Goal: Task Accomplishment & Management: Manage account settings

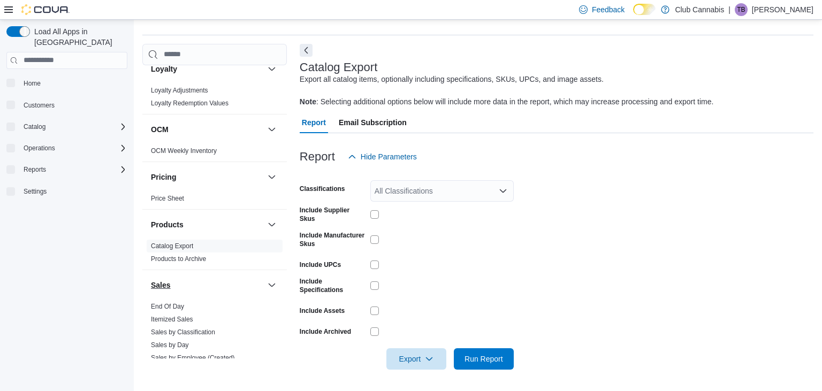
scroll to position [463, 0]
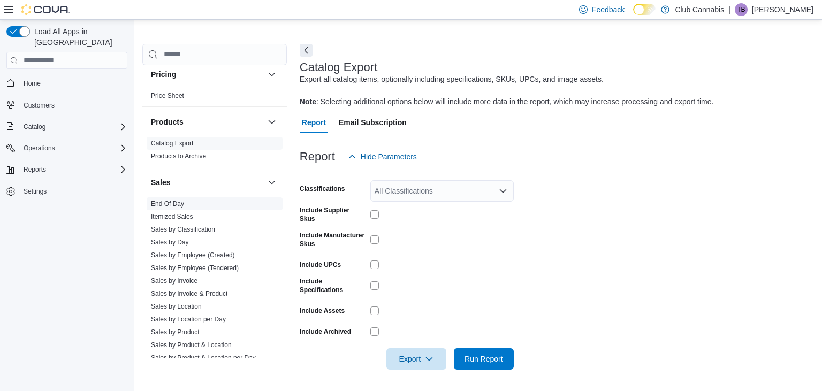
click at [173, 203] on link "End Of Day" at bounding box center [167, 203] width 33 height 7
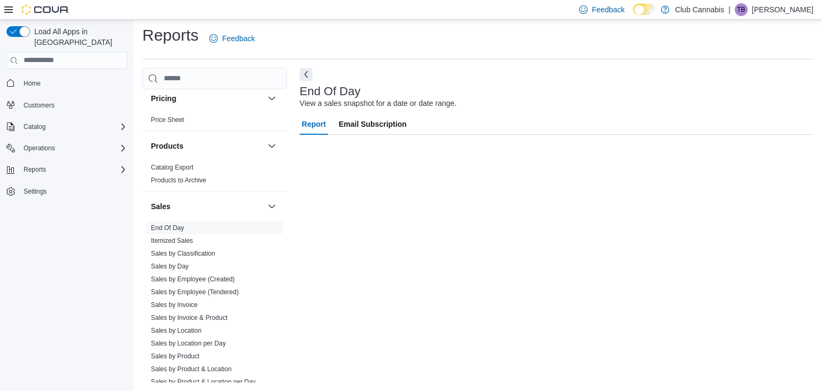
scroll to position [3, 0]
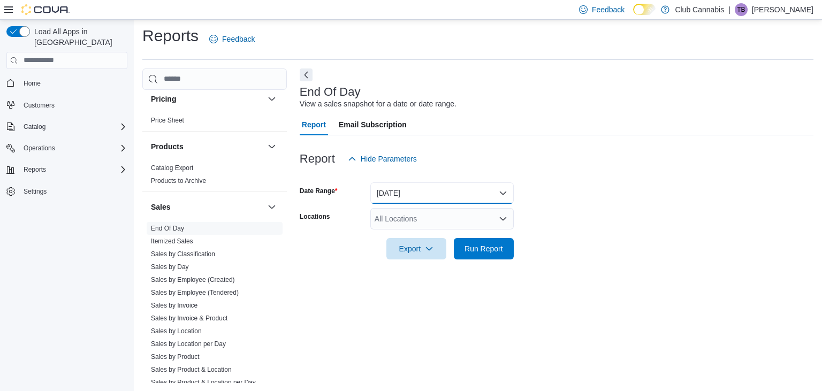
click at [503, 192] on button "Today" at bounding box center [442, 193] width 143 height 21
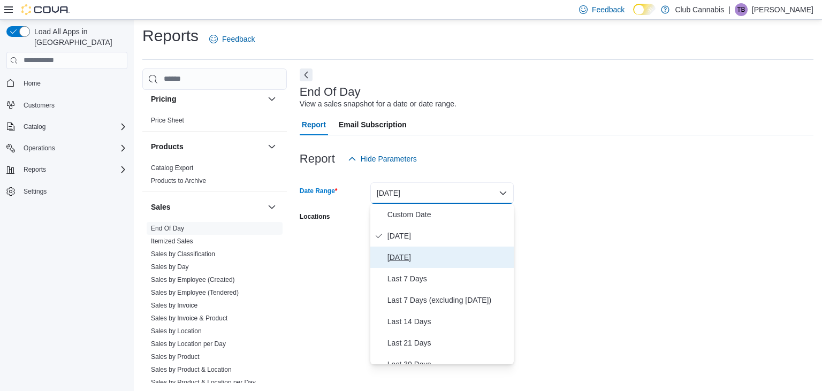
drag, startPoint x: 405, startPoint y: 258, endPoint x: 464, endPoint y: 245, distance: 60.3
click at [405, 258] on span "Yesterday" at bounding box center [449, 257] width 122 height 13
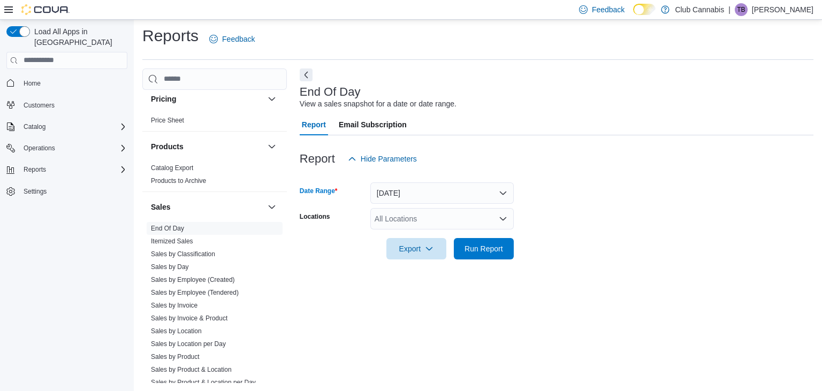
click at [502, 218] on icon "Open list of options" at bounding box center [503, 218] width 6 height 3
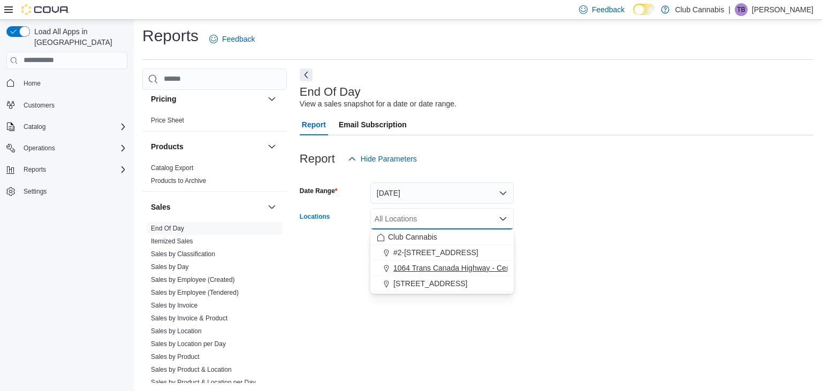
click at [473, 269] on span "1064 Trans Canada Highway - Central Cariboo Cannabis" at bounding box center [489, 268] width 190 height 11
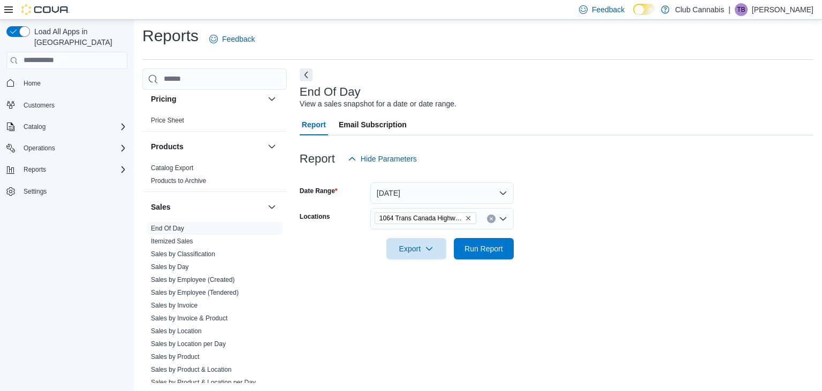
click at [618, 226] on form "Date Range Yesterday Locations 1064 Trans Canada Highway - Central Cariboo Cann…" at bounding box center [557, 215] width 514 height 90
click at [492, 247] on span "Run Report" at bounding box center [484, 248] width 39 height 11
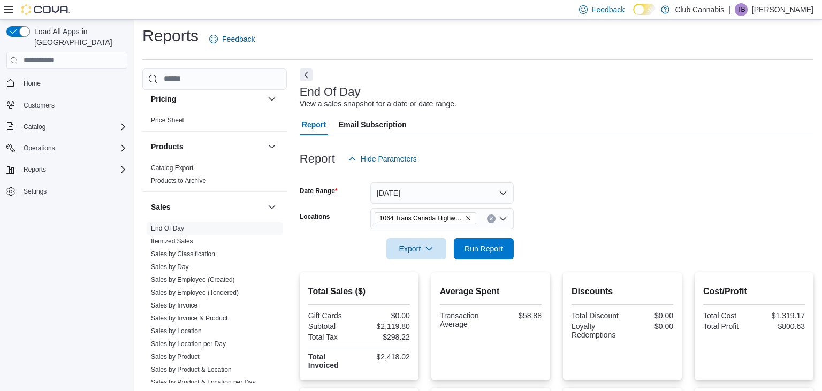
scroll to position [212, 0]
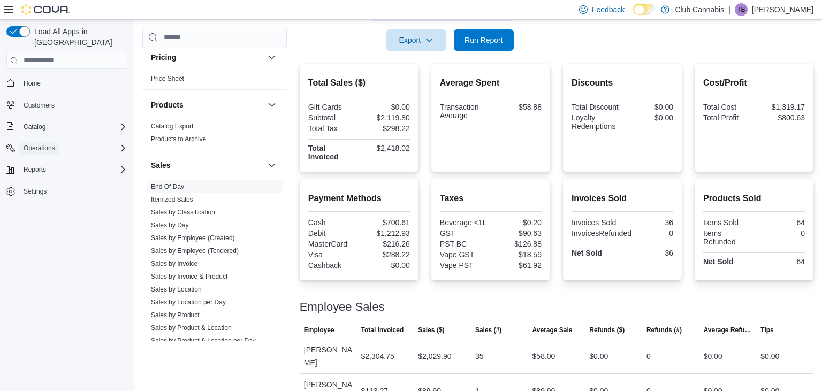
click at [35, 144] on span "Operations" at bounding box center [40, 148] width 32 height 9
click at [408, 41] on span "Export" at bounding box center [416, 39] width 47 height 21
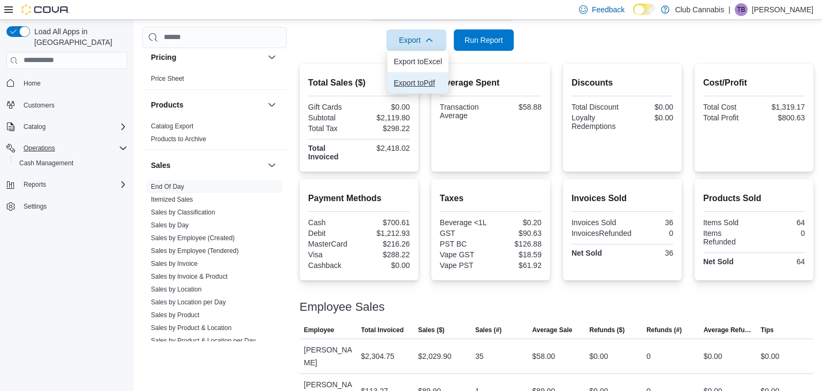
click at [418, 83] on span "Export to Pdf" at bounding box center [418, 83] width 48 height 9
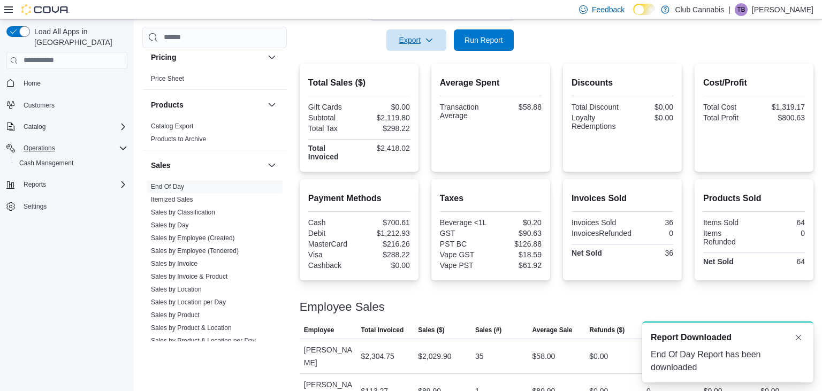
scroll to position [0, 0]
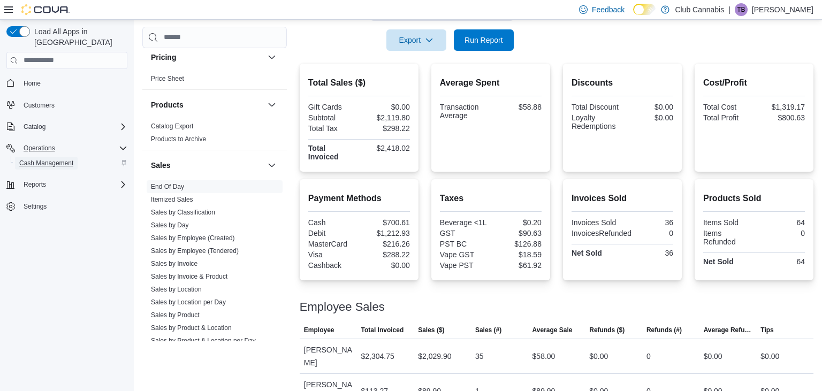
click at [52, 159] on span "Cash Management" at bounding box center [46, 163] width 54 height 9
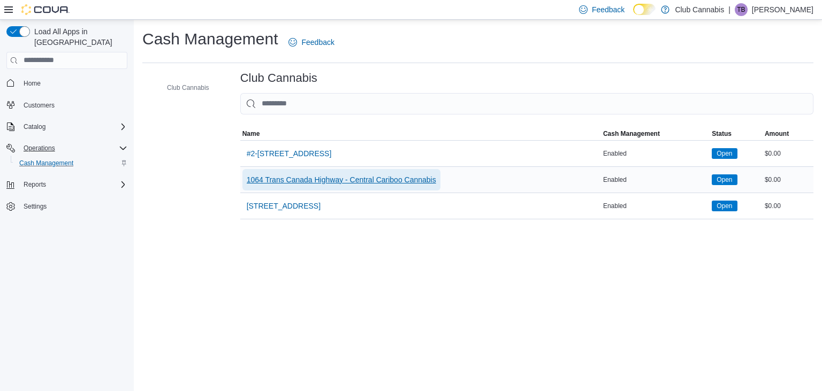
click at [367, 177] on span "1064 Trans Canada Highway - Central Cariboo Cannabis" at bounding box center [342, 180] width 190 height 11
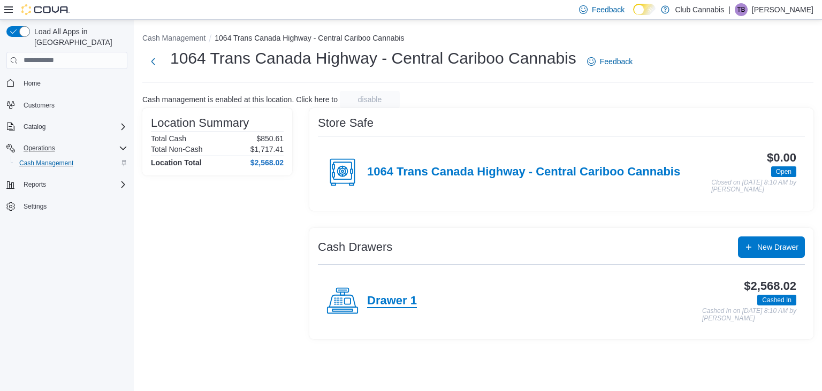
click at [387, 308] on h4 "Drawer 1" at bounding box center [392, 301] width 50 height 14
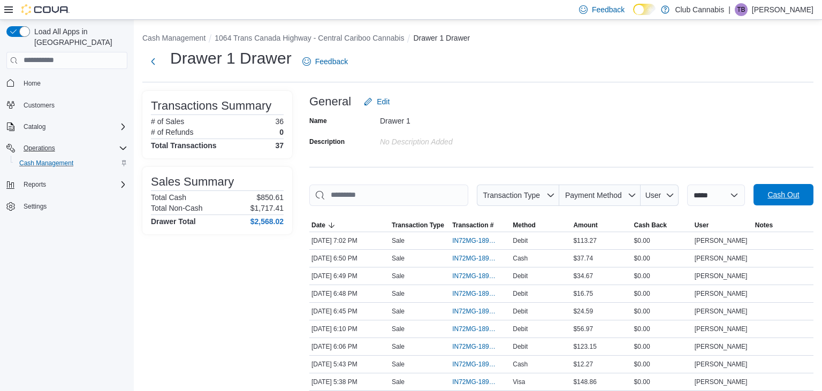
click at [784, 194] on span "Cash Out" at bounding box center [784, 195] width 32 height 11
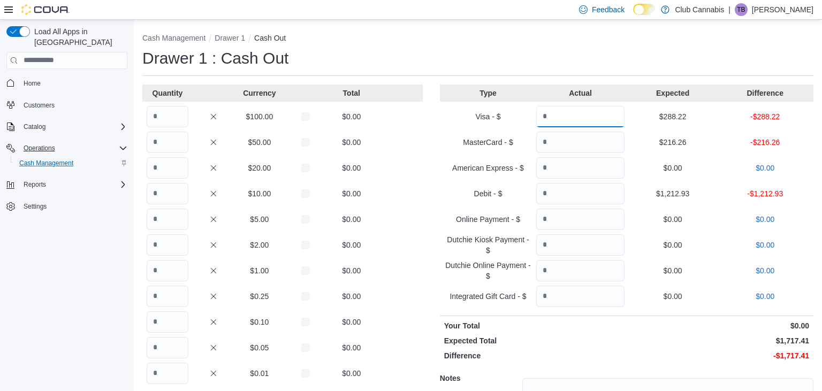
click at [568, 112] on input "Quantity" at bounding box center [580, 116] width 88 height 21
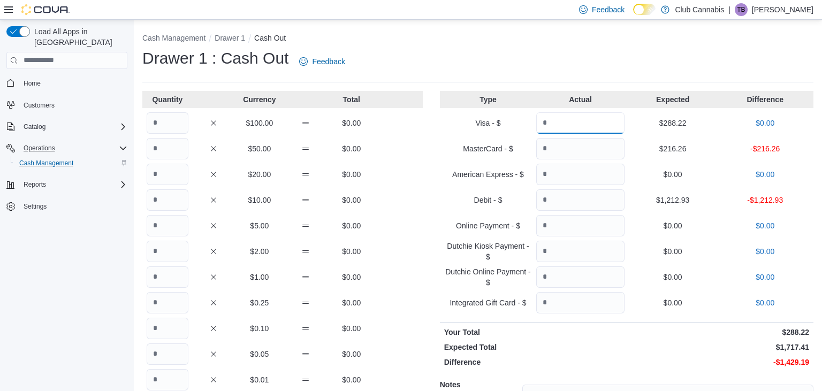
type input "******"
click at [562, 147] on input "Quantity" at bounding box center [580, 148] width 88 height 21
type input "******"
click at [565, 200] on input "Quantity" at bounding box center [580, 200] width 88 height 21
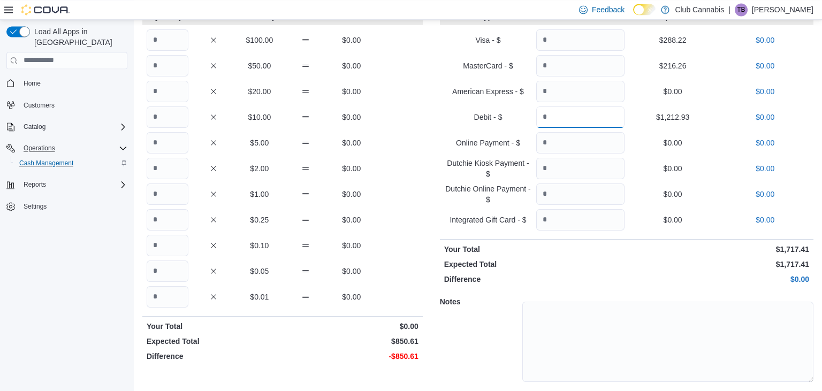
scroll to position [112, 0]
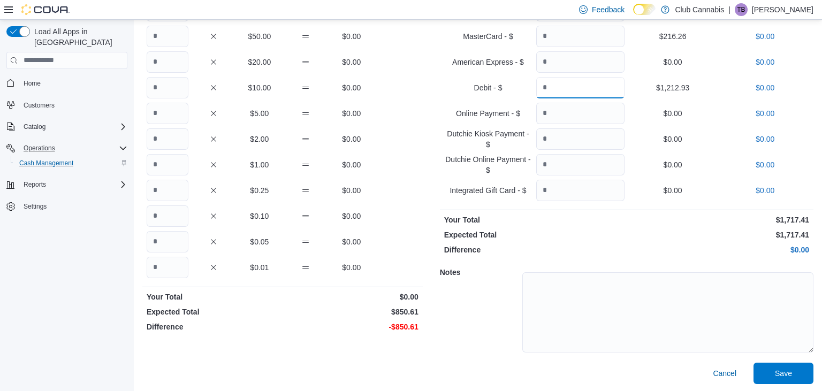
type input "*******"
click at [183, 138] on input "Quantity" at bounding box center [168, 139] width 42 height 21
type input "*"
click at [169, 165] on input "Quantity" at bounding box center [168, 164] width 42 height 21
type input "**"
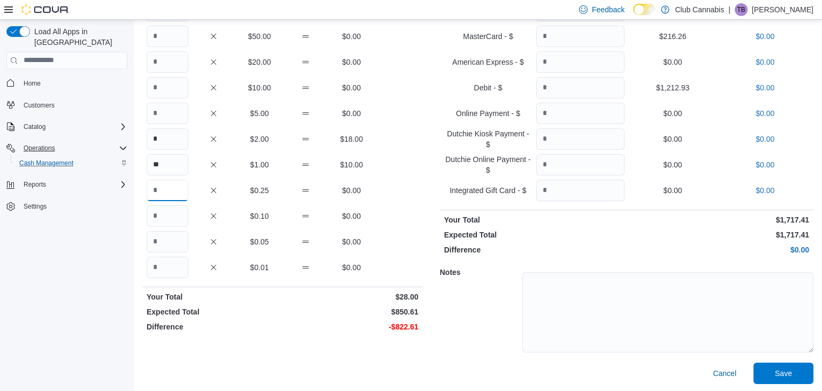
click at [167, 190] on input "Quantity" at bounding box center [168, 190] width 42 height 21
type input "**"
click at [167, 211] on input "Quantity" at bounding box center [168, 216] width 42 height 21
type input "**"
click at [164, 240] on input "Quantity" at bounding box center [168, 241] width 42 height 21
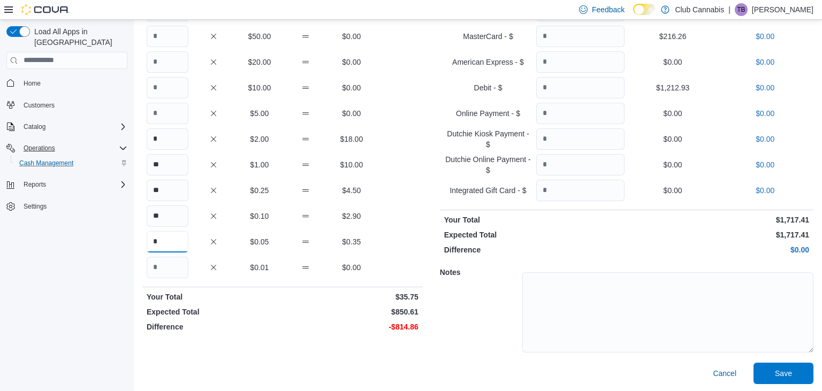
type input "*"
click at [169, 112] on input "Quantity" at bounding box center [168, 113] width 42 height 21
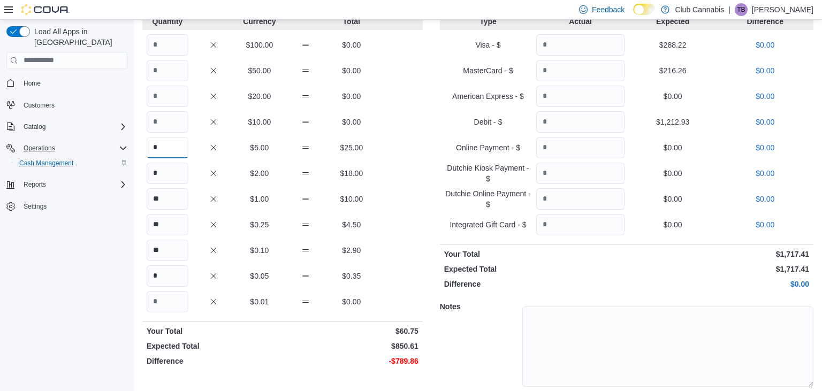
scroll to position [56, 0]
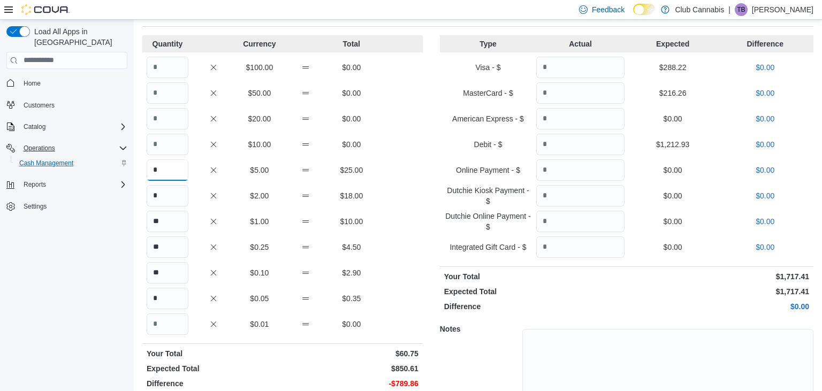
type input "*"
click at [172, 118] on input "Quantity" at bounding box center [168, 118] width 42 height 21
type input "**"
click at [168, 85] on input "Quantity" at bounding box center [168, 92] width 42 height 21
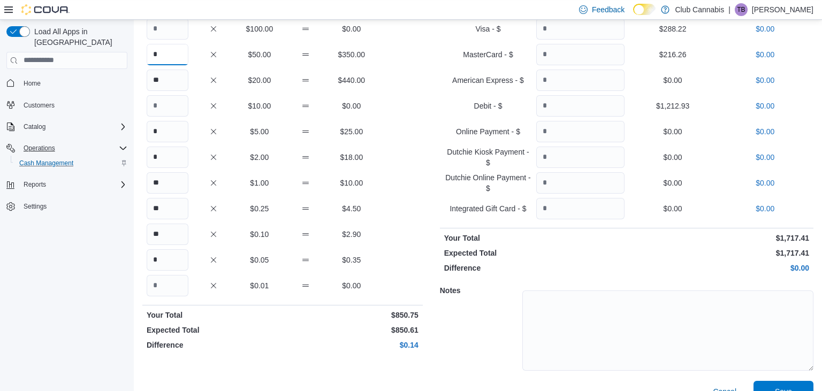
scroll to position [112, 0]
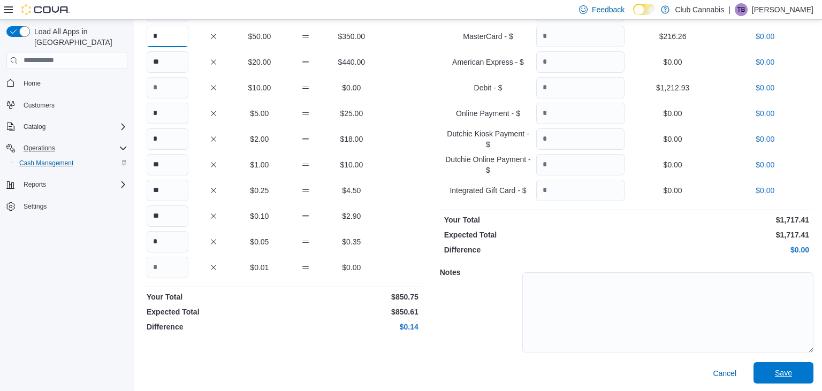
type input "*"
click at [780, 372] on span "Save" at bounding box center [783, 373] width 17 height 11
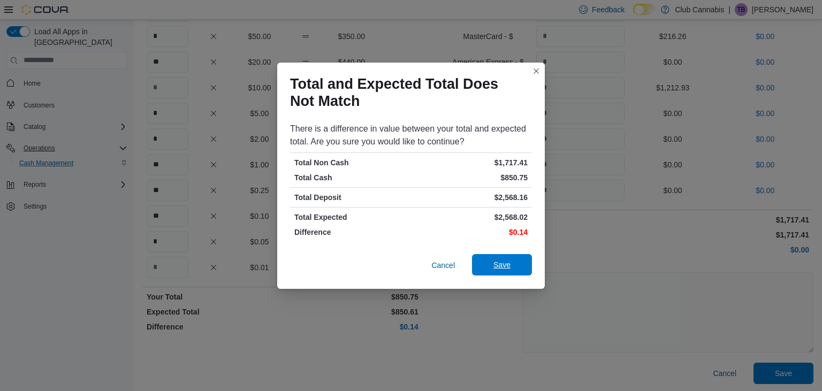
click at [498, 268] on span "Save" at bounding box center [502, 265] width 17 height 11
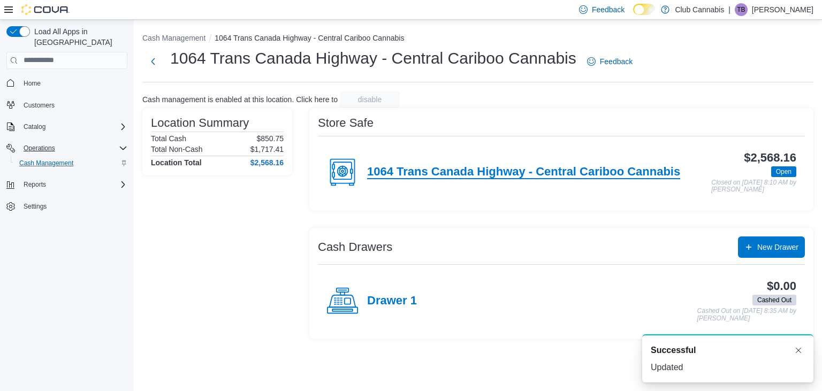
click at [573, 171] on h4 "1064 Trans Canada Highway - Central Cariboo Cannabis" at bounding box center [523, 172] width 313 height 14
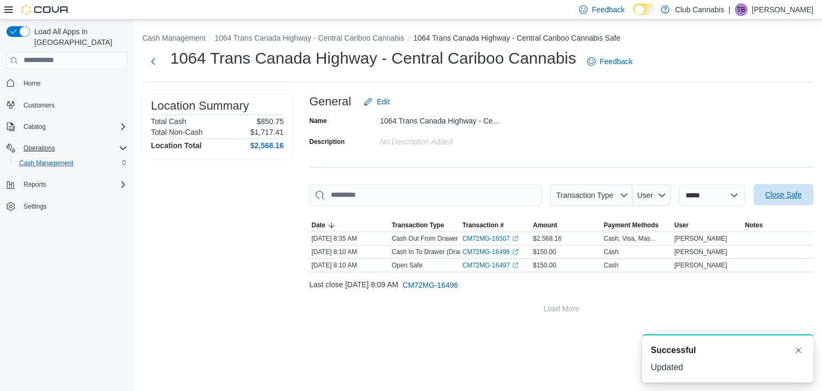
click at [798, 192] on span "Close Safe" at bounding box center [784, 195] width 36 height 11
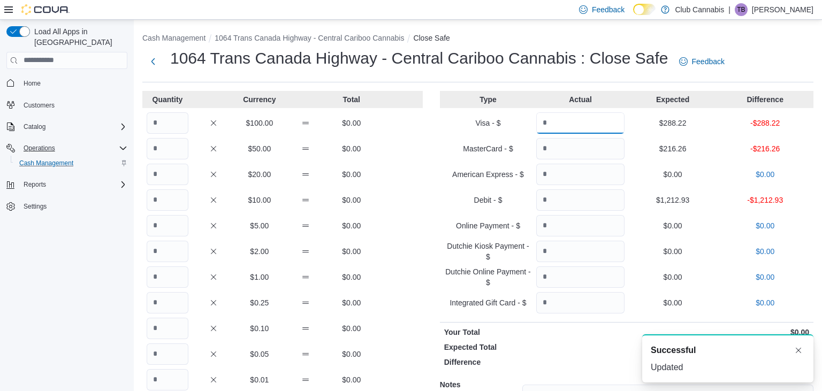
click at [563, 122] on input "Quantity" at bounding box center [580, 122] width 88 height 21
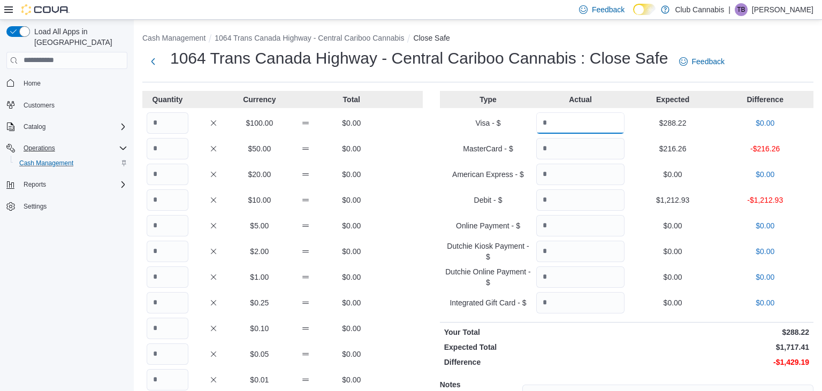
type input "******"
click at [570, 146] on input "Quantity" at bounding box center [580, 148] width 88 height 21
type input "******"
click at [560, 201] on input "Quantity" at bounding box center [580, 200] width 88 height 21
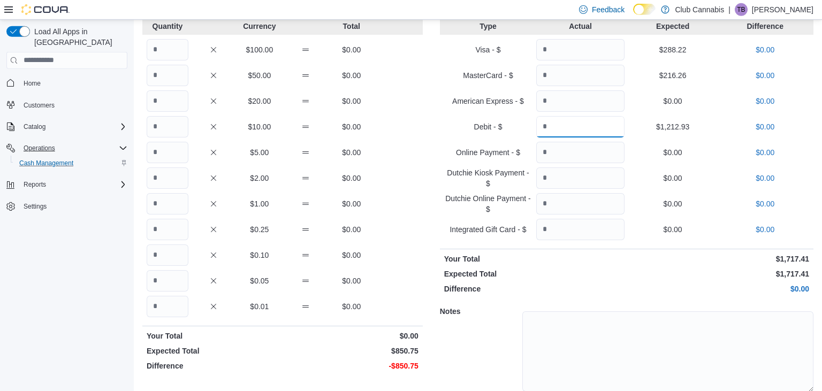
scroll to position [56, 0]
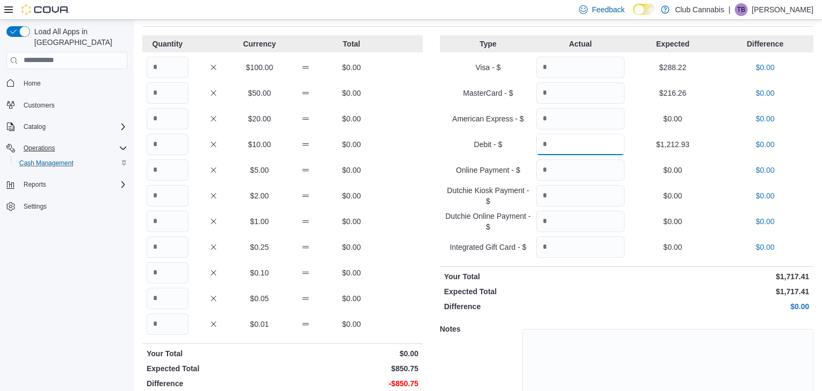
type input "*******"
click at [183, 87] on input "Quantity" at bounding box center [168, 92] width 42 height 21
type input "*"
click at [167, 117] on input "Quantity" at bounding box center [168, 118] width 42 height 21
type input "**"
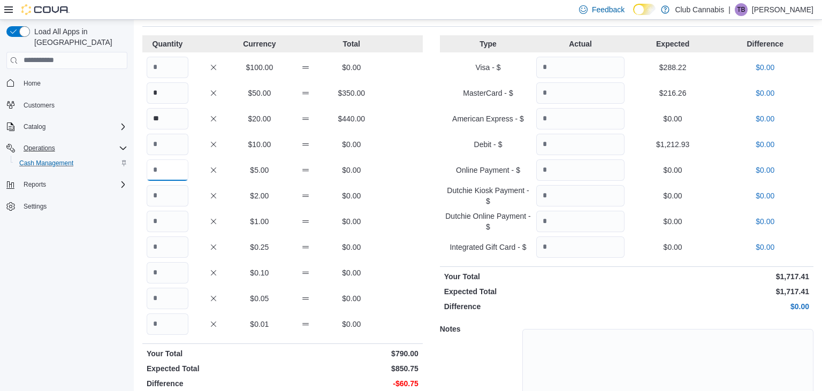
click at [163, 172] on input "Quantity" at bounding box center [168, 170] width 42 height 21
type input "*"
click at [160, 193] on input "Quantity" at bounding box center [168, 195] width 42 height 21
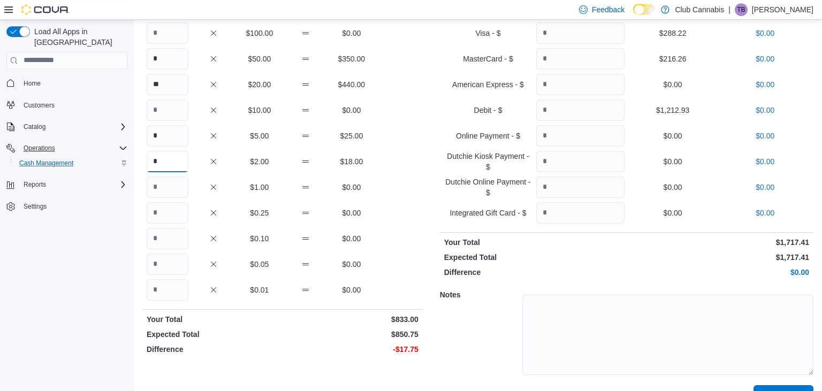
scroll to position [112, 0]
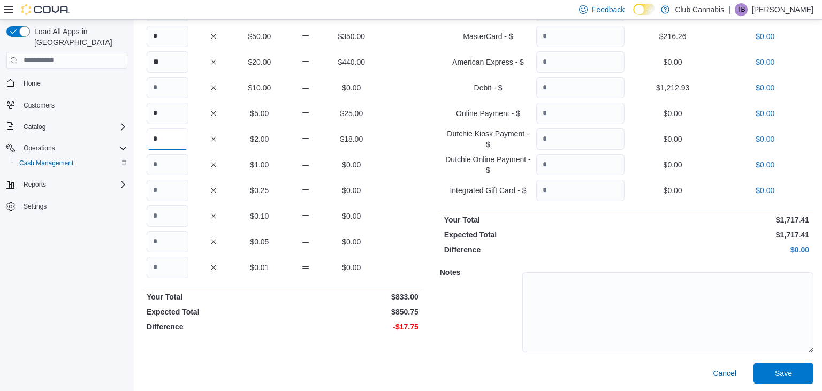
type input "*"
click at [173, 165] on input "Quantity" at bounding box center [168, 164] width 42 height 21
type input "**"
click at [172, 192] on input "Quantity" at bounding box center [168, 190] width 42 height 21
type input "**"
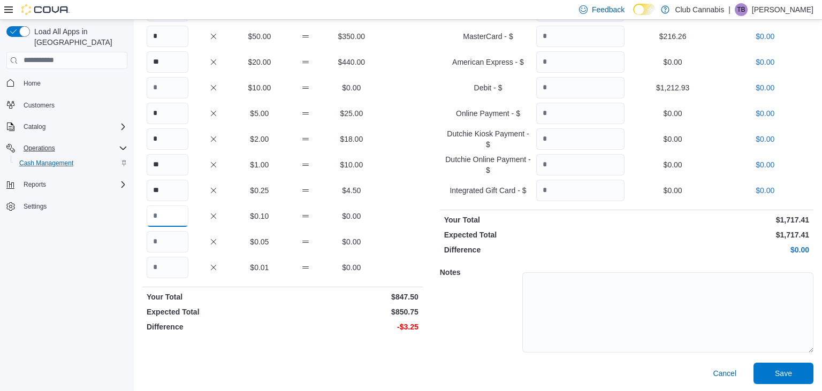
click at [169, 213] on input "Quantity" at bounding box center [168, 216] width 42 height 21
type input "**"
click at [160, 240] on input "Quantity" at bounding box center [168, 241] width 42 height 21
type input "*"
click at [790, 371] on span "Save" at bounding box center [783, 373] width 17 height 11
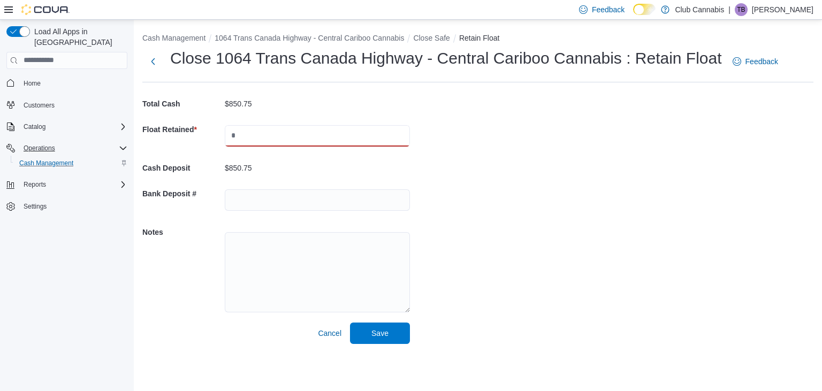
click at [294, 130] on input "text" at bounding box center [317, 135] width 185 height 21
type input "******"
drag, startPoint x: 372, startPoint y: 331, endPoint x: 487, endPoint y: 306, distance: 117.8
click at [371, 329] on span "Save" at bounding box center [380, 333] width 47 height 21
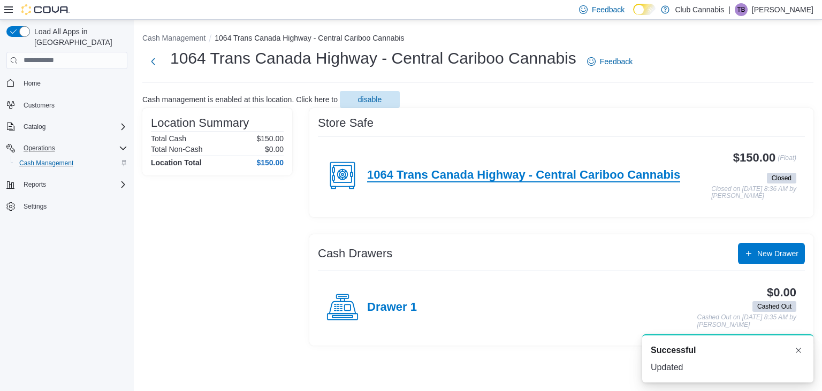
click at [502, 173] on h4 "1064 Trans Canada Highway - Central Cariboo Cannabis" at bounding box center [523, 176] width 313 height 14
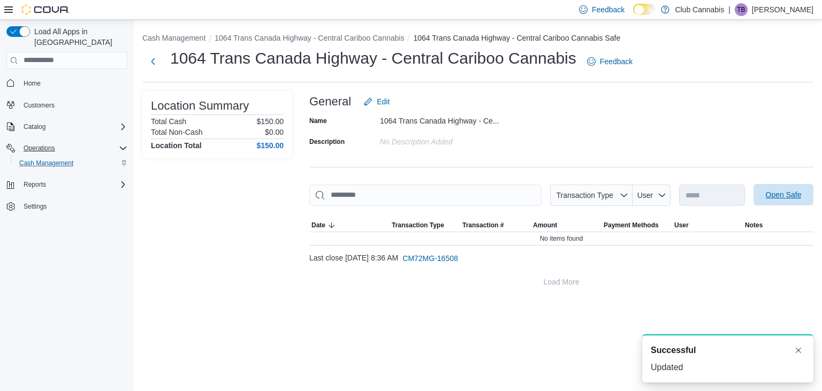
click at [788, 199] on span "Open Safe" at bounding box center [784, 195] width 36 height 11
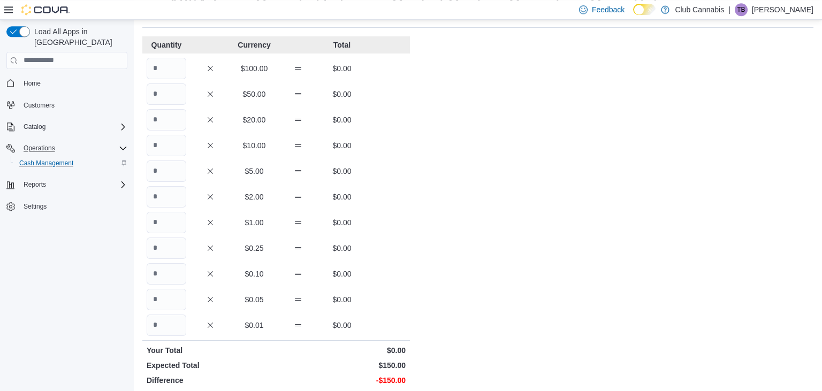
scroll to position [56, 0]
click at [177, 116] on input "Quantity" at bounding box center [167, 118] width 40 height 21
type input "*"
click at [168, 170] on input "Quantity" at bounding box center [167, 169] width 40 height 21
type input "*"
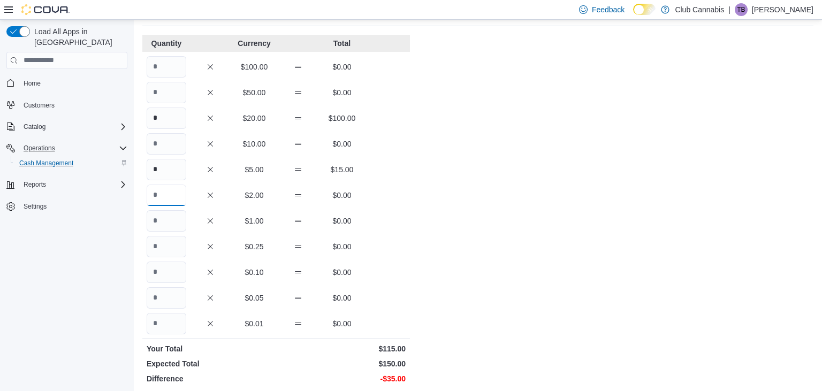
click at [161, 192] on input "Quantity" at bounding box center [167, 195] width 40 height 21
type input "*"
click at [158, 218] on input "Quantity" at bounding box center [167, 220] width 40 height 21
type input "**"
click at [164, 239] on input "Quantity" at bounding box center [167, 246] width 40 height 21
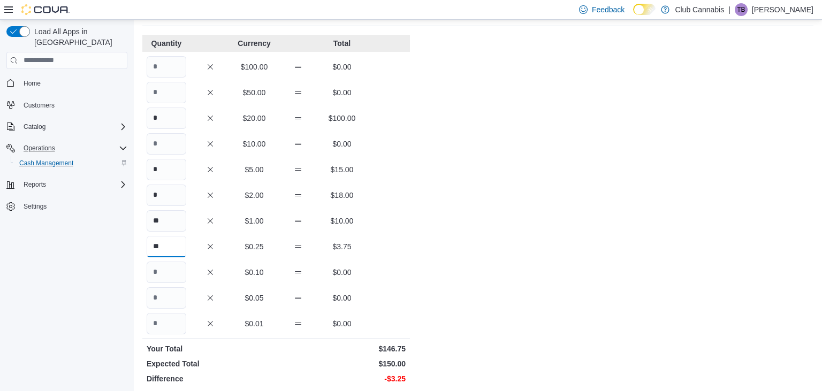
type input "**"
click at [172, 269] on input "Quantity" at bounding box center [167, 272] width 40 height 21
type input "**"
click at [179, 293] on input "Quantity" at bounding box center [167, 298] width 40 height 21
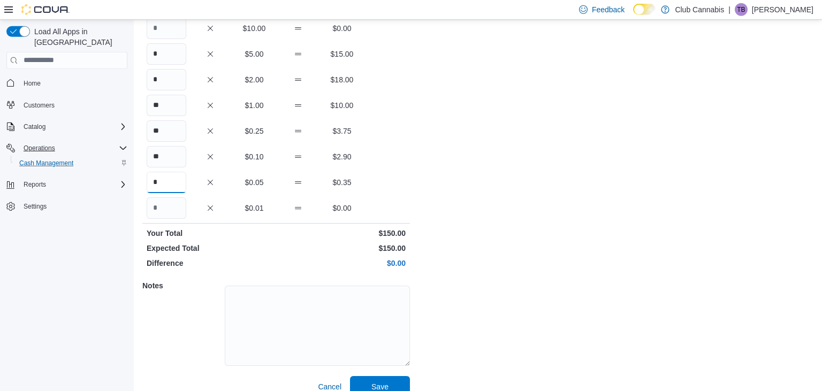
scroll to position [185, 0]
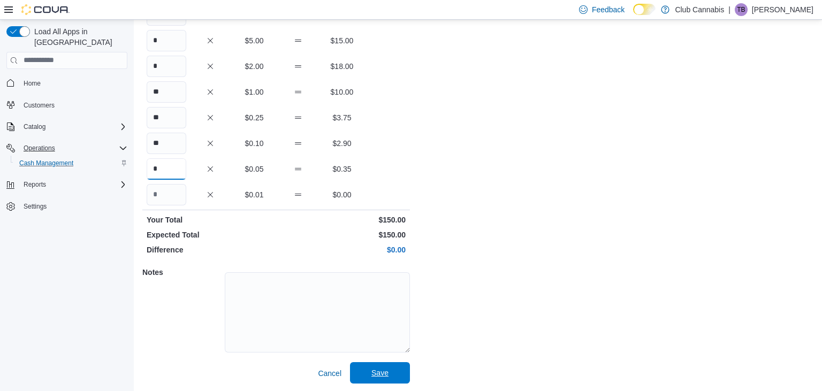
type input "*"
click at [379, 372] on span "Save" at bounding box center [380, 373] width 17 height 11
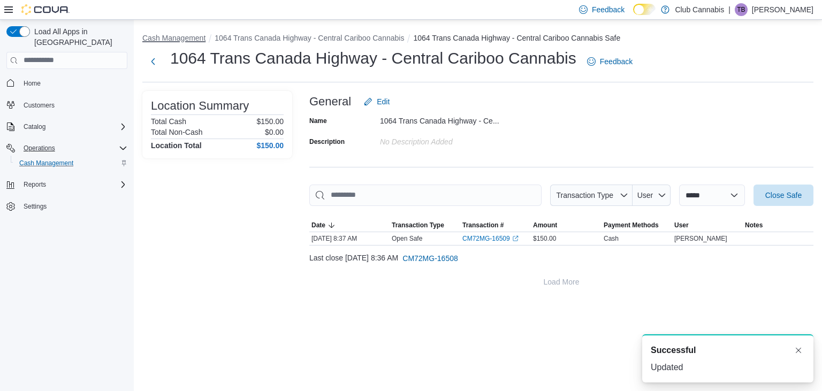
click at [173, 36] on button "Cash Management" at bounding box center [173, 38] width 63 height 9
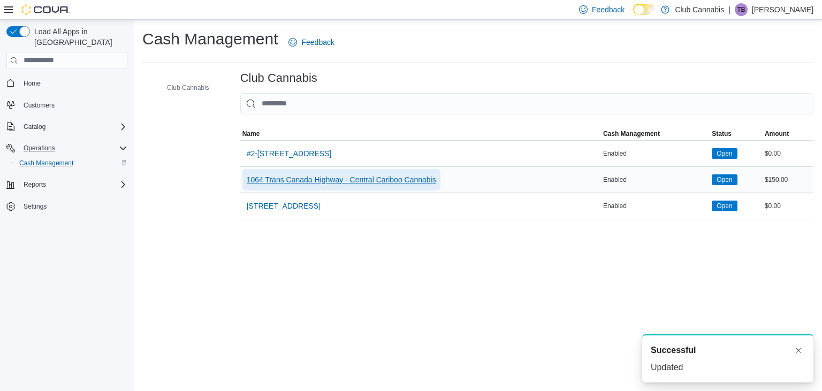
click at [389, 178] on span "1064 Trans Canada Highway - Central Cariboo Cannabis" at bounding box center [342, 180] width 190 height 11
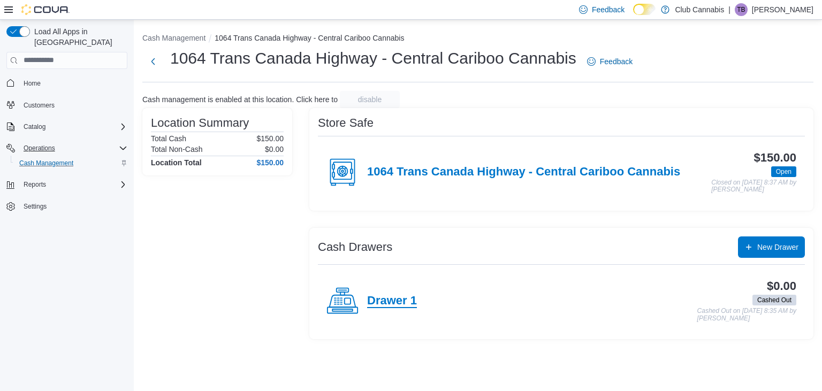
click at [389, 305] on h4 "Drawer 1" at bounding box center [392, 301] width 50 height 14
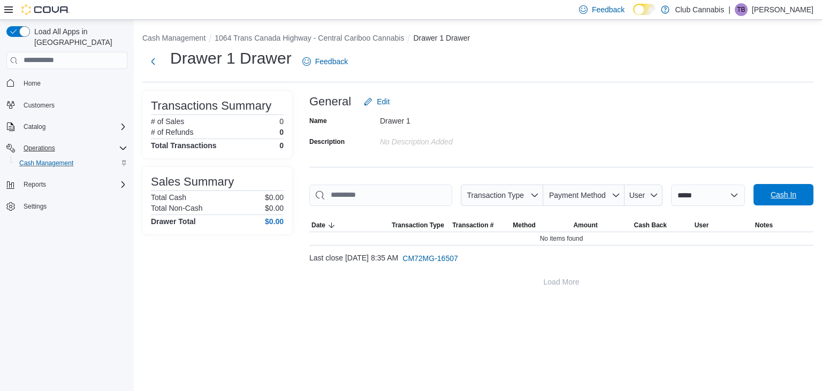
click at [788, 195] on span "Cash In" at bounding box center [784, 195] width 26 height 11
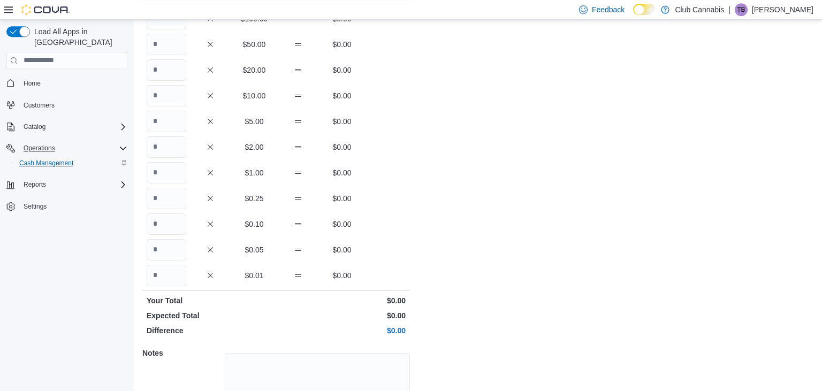
scroll to position [113, 0]
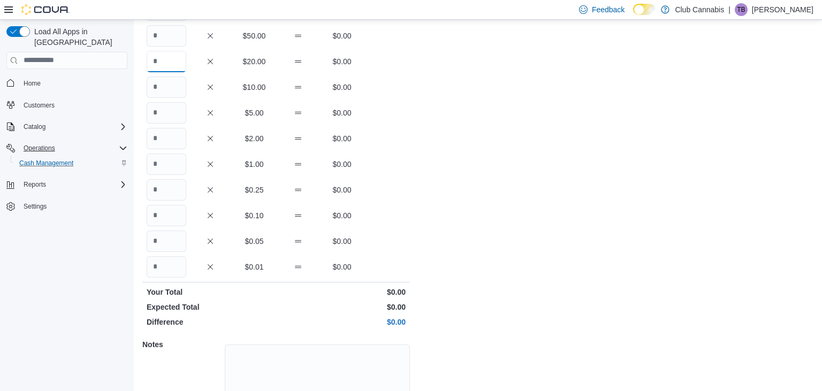
click at [170, 63] on input "Quantity" at bounding box center [167, 61] width 40 height 21
type input "*"
click at [162, 113] on input "Quantity" at bounding box center [167, 112] width 40 height 21
type input "*"
click at [155, 139] on input "Quantity" at bounding box center [167, 138] width 40 height 21
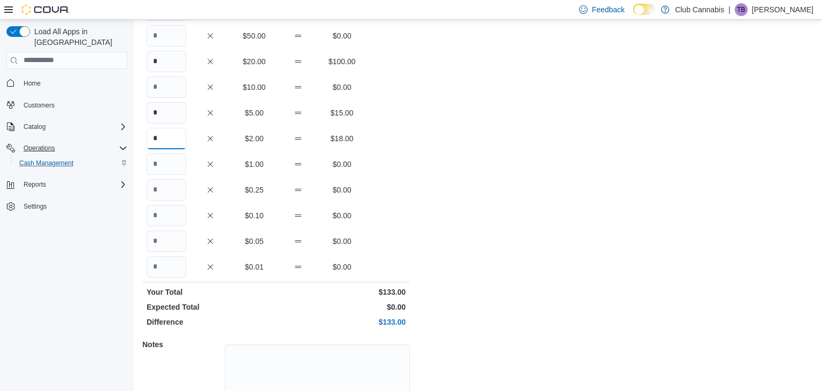
type input "*"
click at [153, 166] on input "Quantity" at bounding box center [167, 164] width 40 height 21
type input "**"
click at [175, 183] on input "Quantity" at bounding box center [167, 189] width 40 height 21
type input "**"
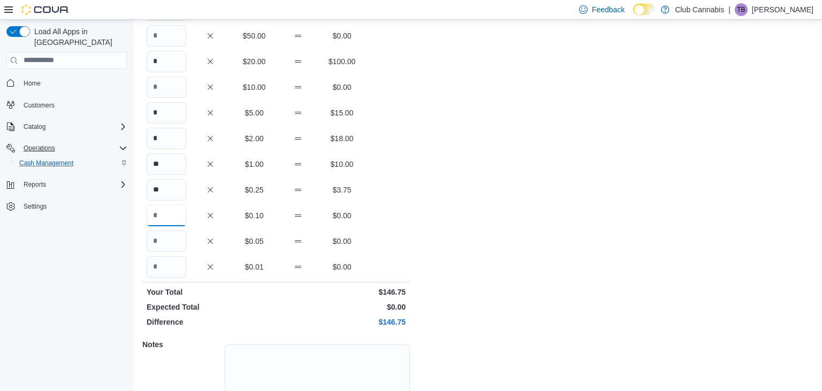
click at [172, 213] on input "Quantity" at bounding box center [167, 215] width 40 height 21
type input "**"
click at [173, 239] on input "Quantity" at bounding box center [167, 241] width 40 height 21
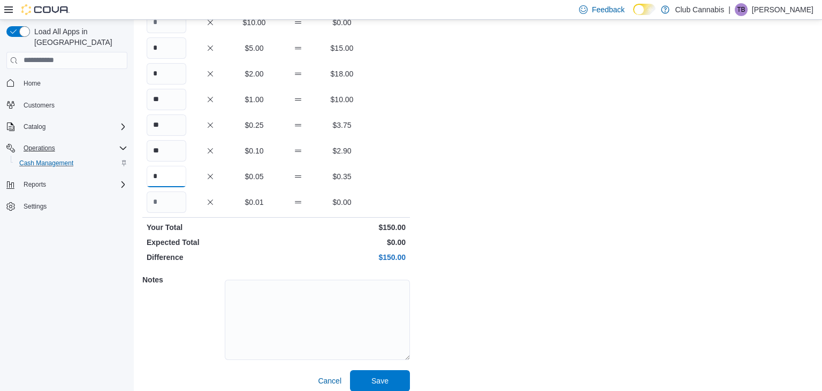
scroll to position [185, 0]
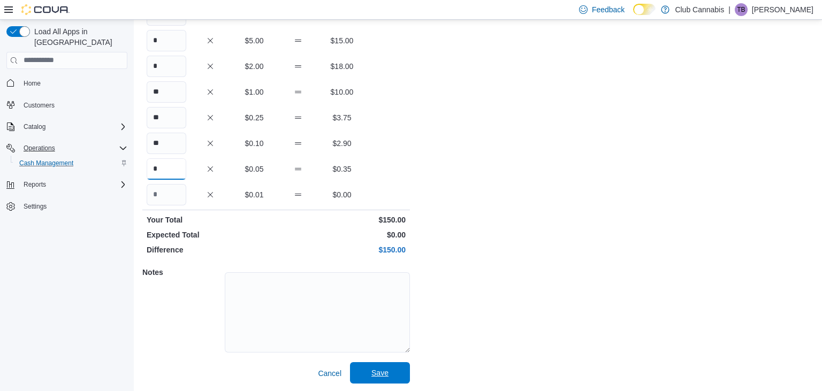
type input "*"
click at [374, 373] on span "Save" at bounding box center [380, 373] width 17 height 11
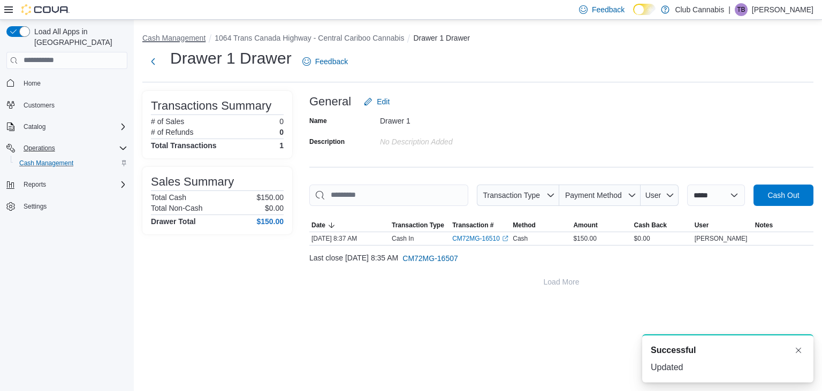
click at [175, 40] on button "Cash Management" at bounding box center [173, 38] width 63 height 9
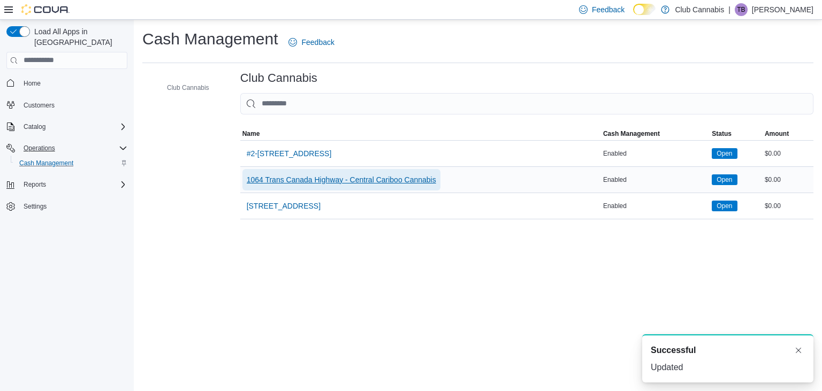
click at [369, 183] on span "1064 Trans Canada Highway - Central Cariboo Cannabis" at bounding box center [342, 180] width 190 height 11
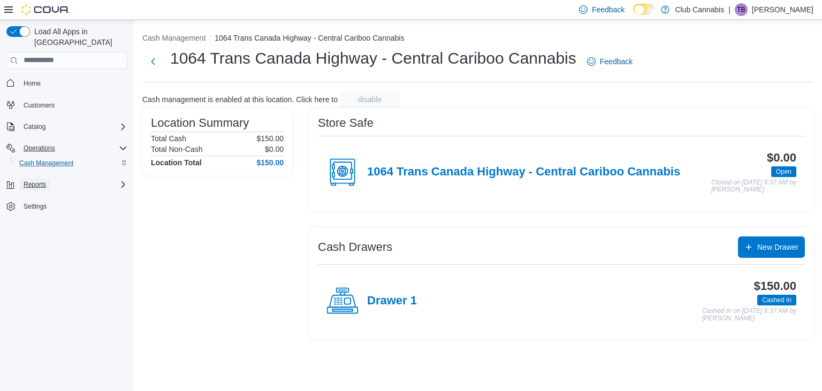
click at [39, 180] on span "Reports" at bounding box center [35, 184] width 22 height 9
click at [35, 210] on span "Reports" at bounding box center [30, 214] width 22 height 9
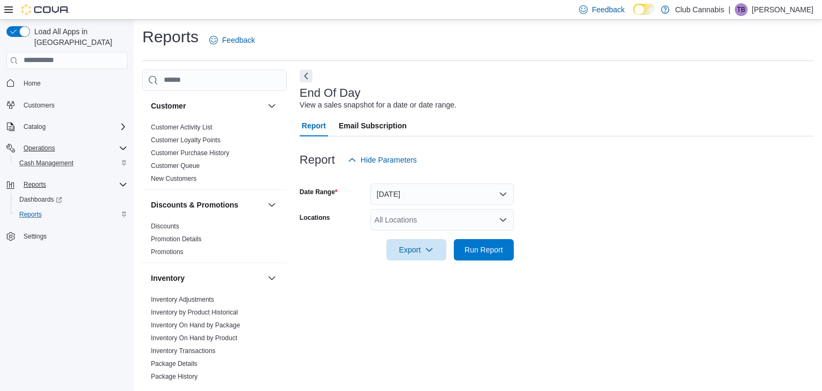
scroll to position [3, 0]
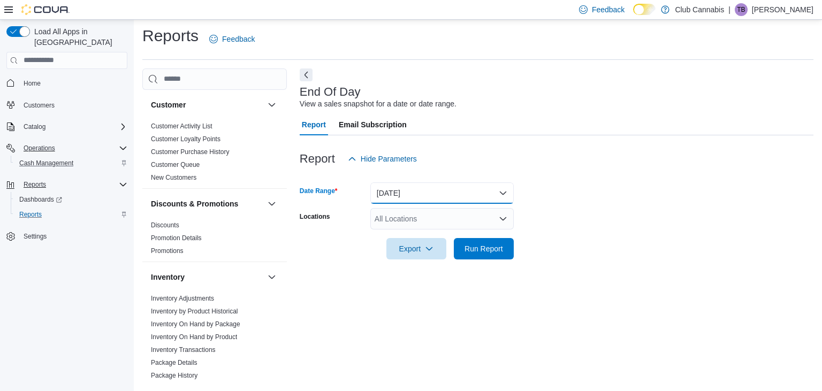
click at [503, 195] on button "Today" at bounding box center [442, 193] width 143 height 21
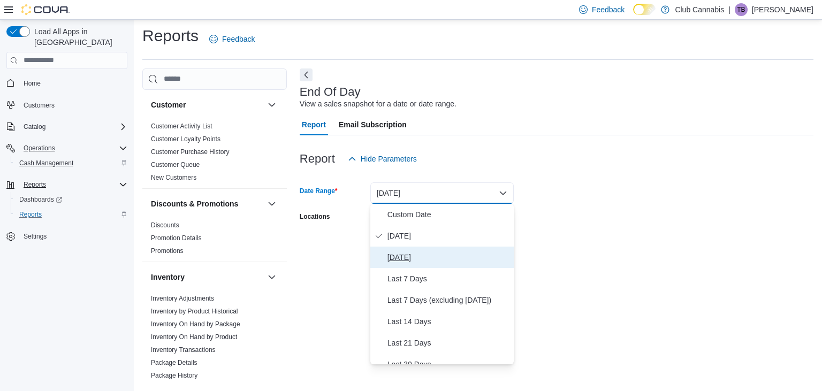
click at [417, 262] on span "Yesterday" at bounding box center [449, 257] width 122 height 13
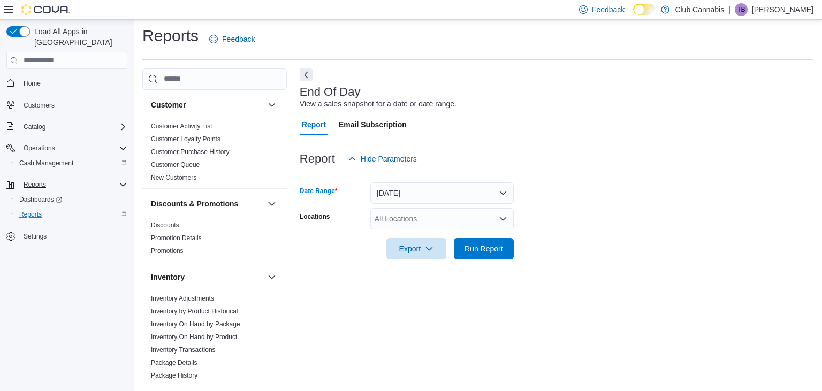
click at [507, 219] on icon "Open list of options" at bounding box center [503, 219] width 9 height 9
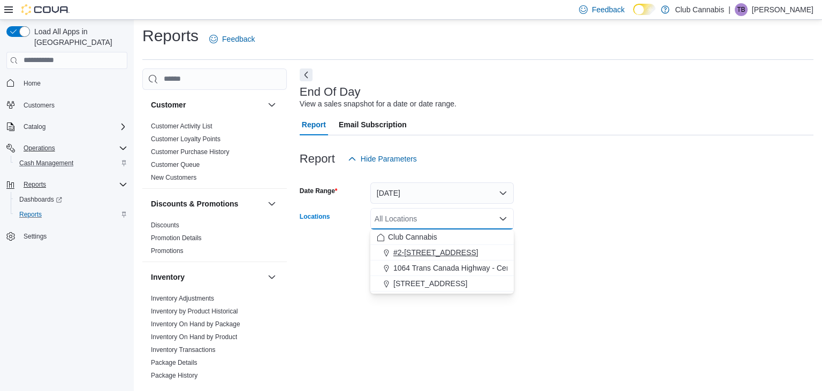
click at [467, 254] on span "#2-726 Sydney Ave Kamloops" at bounding box center [436, 252] width 85 height 11
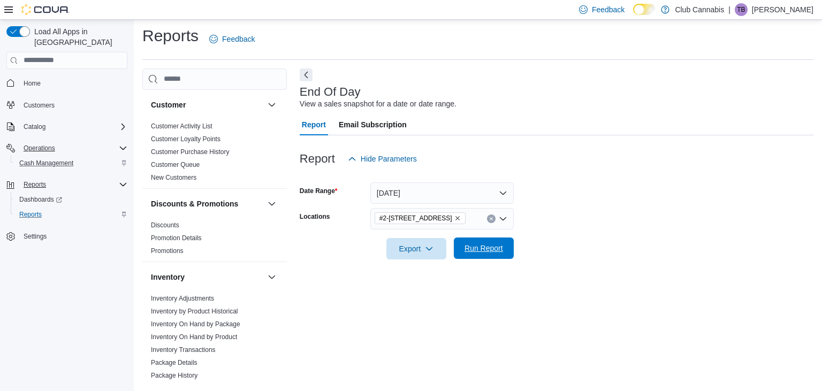
drag, startPoint x: 586, startPoint y: 250, endPoint x: 506, endPoint y: 249, distance: 80.3
click at [581, 250] on form "Date Range Yesterday Locations #2-726 Sydney Ave Kamloops Export Run Report" at bounding box center [557, 215] width 514 height 90
click at [490, 245] on span "Run Report" at bounding box center [484, 248] width 39 height 11
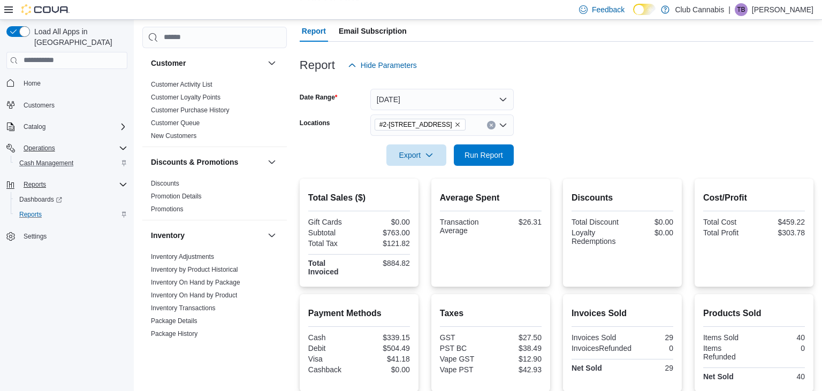
scroll to position [173, 0]
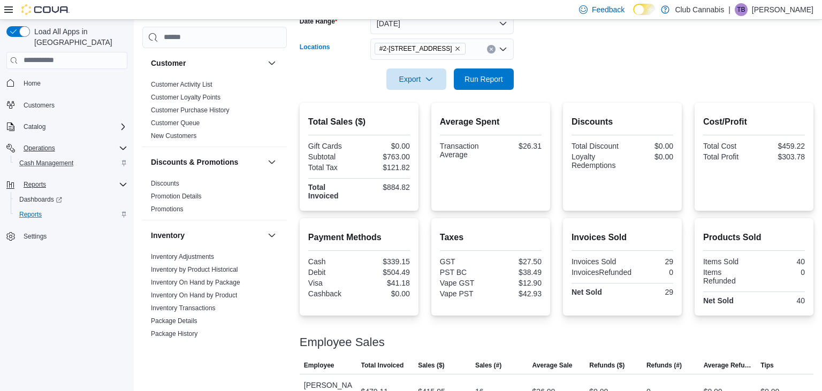
click at [460, 47] on icon "Remove #2-726 Sydney Ave Kamloops from selection in this group" at bounding box center [458, 49] width 4 height 4
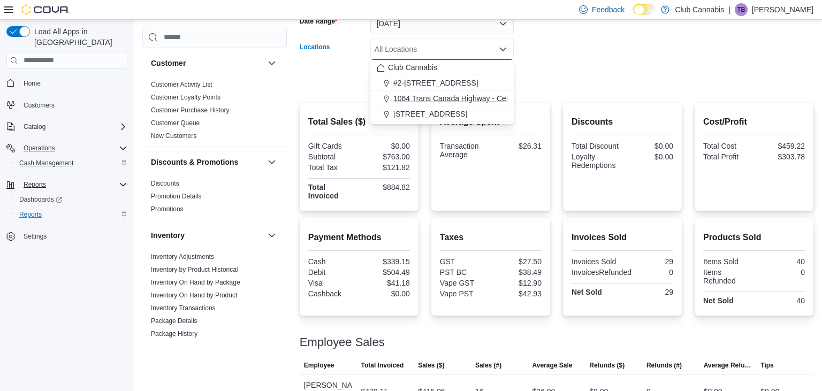
click at [450, 95] on span "1064 Trans Canada Highway - Central Cariboo Cannabis" at bounding box center [489, 98] width 190 height 11
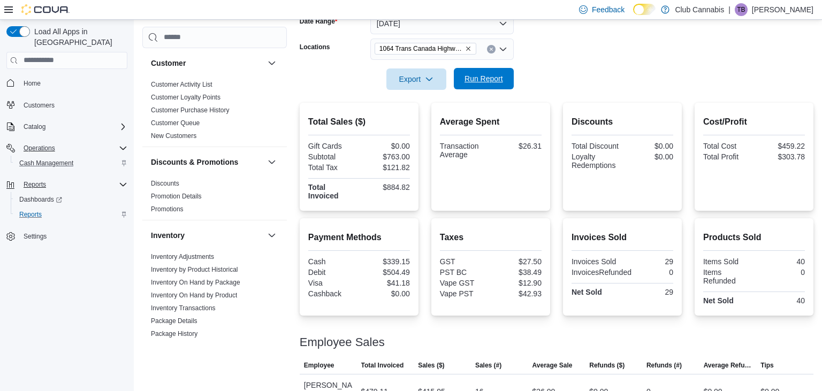
drag, startPoint x: 569, startPoint y: 78, endPoint x: 494, endPoint y: 83, distance: 75.6
click at [560, 78] on form "Date Range Yesterday Locations 1064 Trans Canada Highway - Central Cariboo Cann…" at bounding box center [557, 45] width 514 height 90
click at [489, 80] on span "Run Report" at bounding box center [484, 78] width 39 height 11
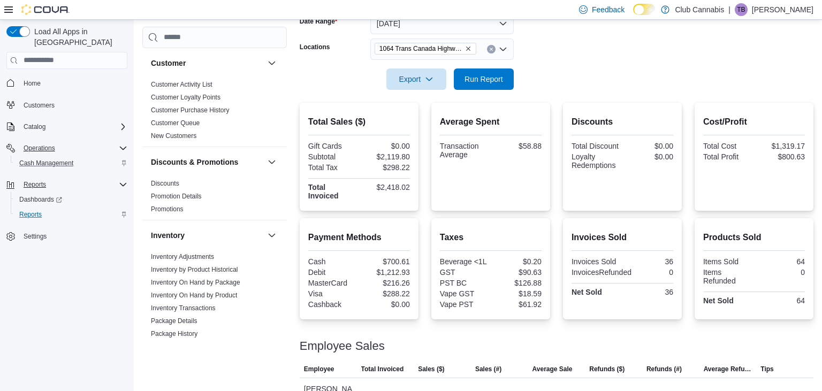
click at [467, 46] on icon "Remove 1064 Trans Canada Highway - Central Cariboo Cannabis from selection in t…" at bounding box center [468, 49] width 6 height 6
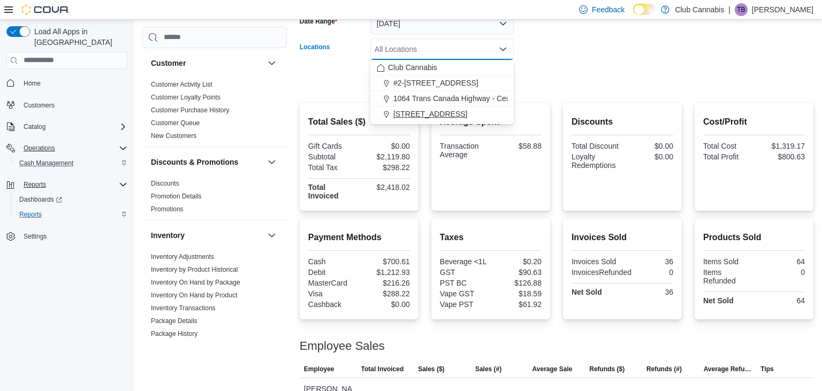
click at [421, 114] on span "355 Birch Ave" at bounding box center [431, 114] width 74 height 11
drag, startPoint x: 553, startPoint y: 66, endPoint x: 480, endPoint y: 82, distance: 74.6
click at [545, 71] on form "Date Range Yesterday Locations 355 Birch Ave Combo box. Selected. 355 Birch Ave…" at bounding box center [557, 45] width 514 height 90
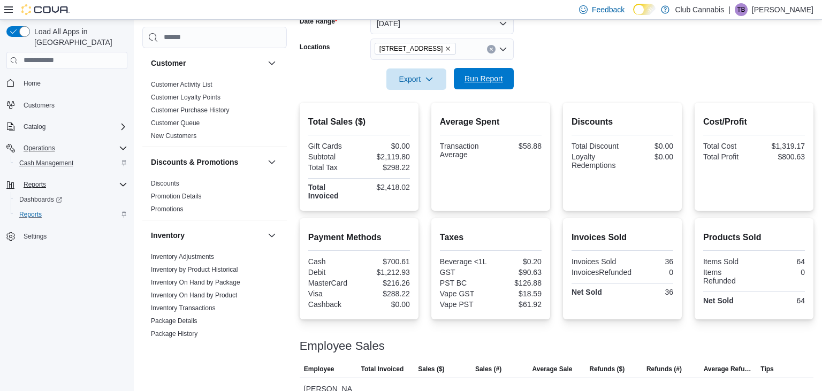
click at [476, 79] on span "Run Report" at bounding box center [484, 78] width 39 height 11
click at [72, 159] on span "Cash Management" at bounding box center [46, 163] width 54 height 9
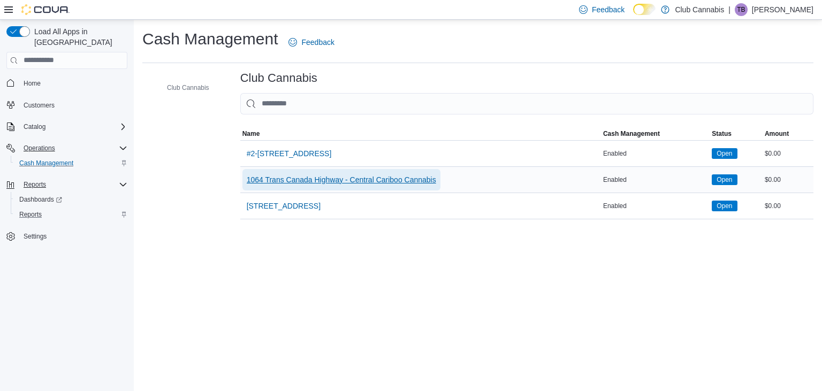
click at [409, 179] on span "1064 Trans Canada Highway - Central Cariboo Cannabis" at bounding box center [342, 180] width 190 height 11
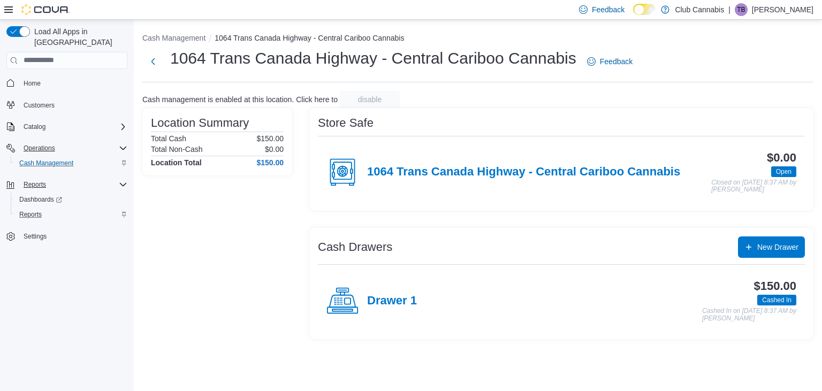
click at [790, 10] on p "Terry Barnett" at bounding box center [783, 9] width 62 height 13
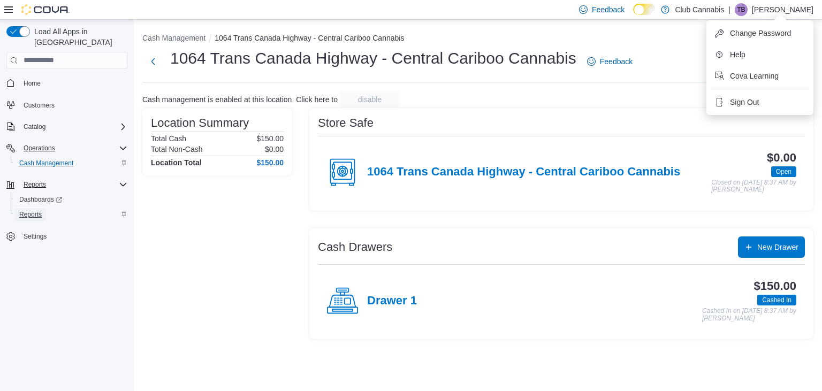
click at [29, 210] on span "Reports" at bounding box center [30, 214] width 22 height 9
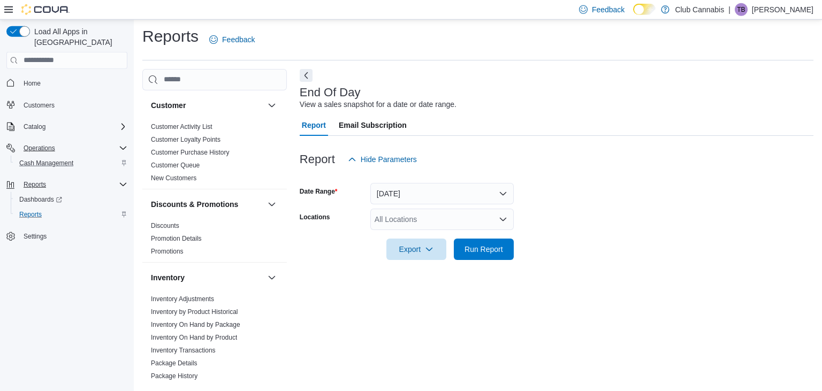
scroll to position [3, 0]
click at [500, 192] on button "Today" at bounding box center [442, 193] width 143 height 21
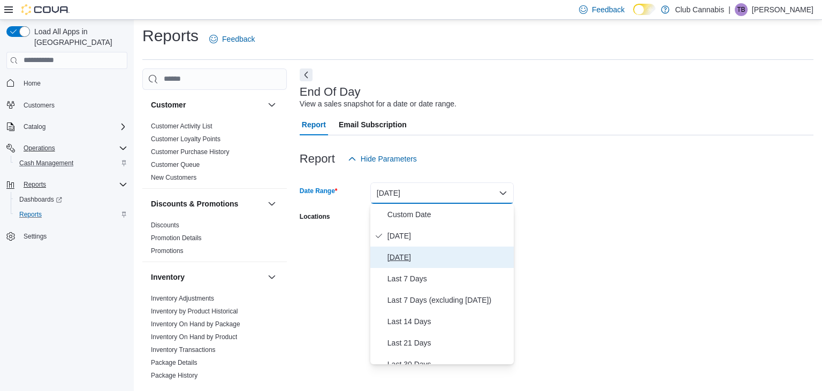
click at [419, 259] on span "Yesterday" at bounding box center [449, 257] width 122 height 13
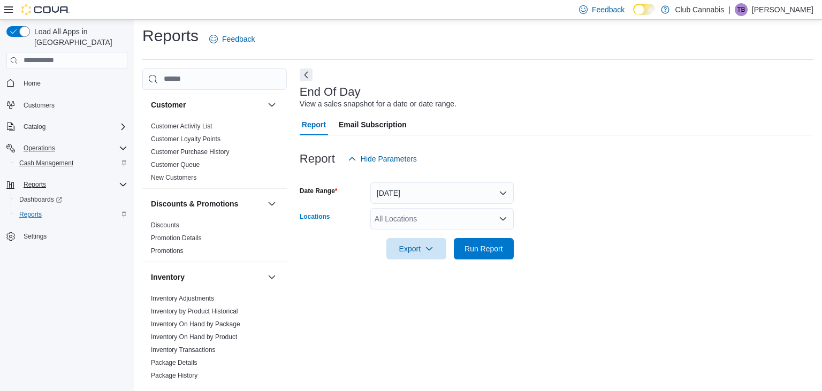
click at [504, 218] on icon "Open list of options" at bounding box center [503, 218] width 6 height 3
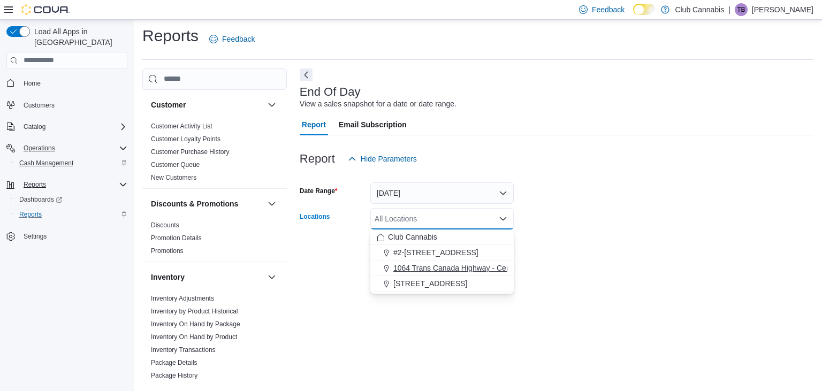
click at [468, 271] on span "1064 Trans Canada Highway - Central Cariboo Cannabis" at bounding box center [489, 268] width 190 height 11
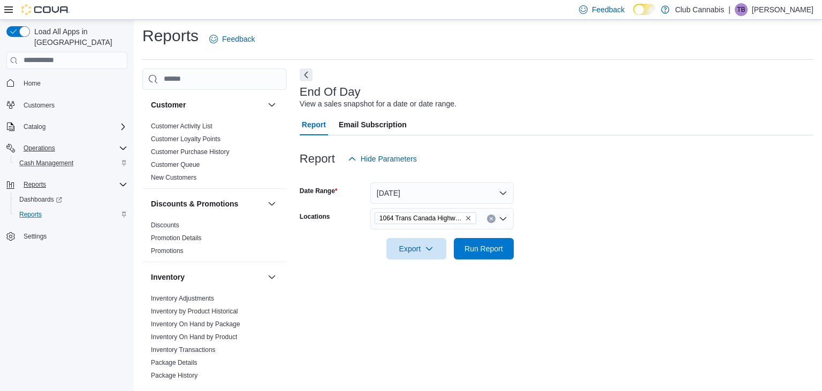
click at [611, 239] on form "Date Range Yesterday Locations 1064 Trans Canada Highway - Central Cariboo Cann…" at bounding box center [557, 215] width 514 height 90
click at [410, 249] on span "Export" at bounding box center [416, 248] width 47 height 21
click at [622, 236] on div at bounding box center [557, 234] width 514 height 9
click at [487, 248] on span "Run Report" at bounding box center [484, 248] width 39 height 11
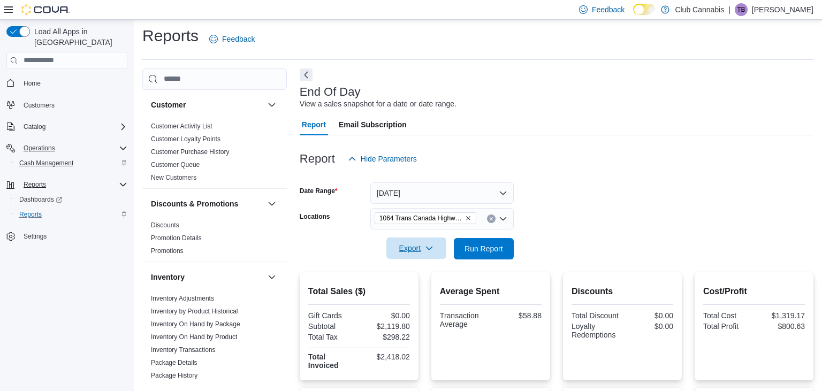
click at [412, 245] on span "Export" at bounding box center [416, 248] width 47 height 21
click at [409, 289] on span "Export to Pdf" at bounding box center [418, 292] width 48 height 9
click at [781, 9] on p "Terry Barnett" at bounding box center [783, 9] width 62 height 13
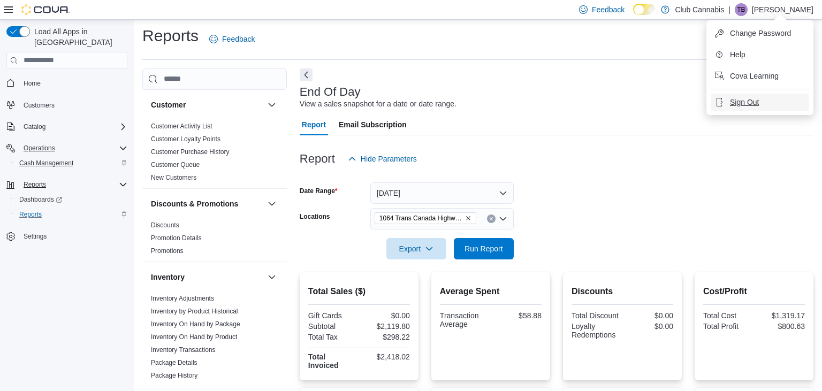
click at [740, 104] on span "Sign Out" at bounding box center [744, 102] width 29 height 11
